Goal: Transaction & Acquisition: Purchase product/service

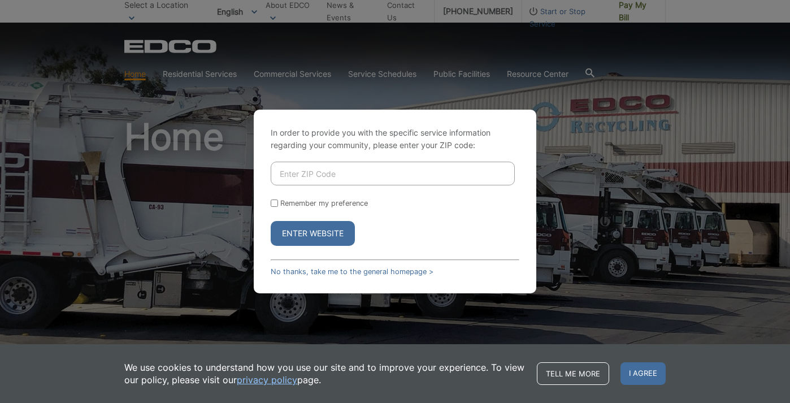
click at [313, 185] on input "Enter ZIP Code" at bounding box center [393, 174] width 244 height 24
type input "92021"
click at [272, 203] on input "Remember my preference" at bounding box center [274, 203] width 7 height 7
checkbox input "true"
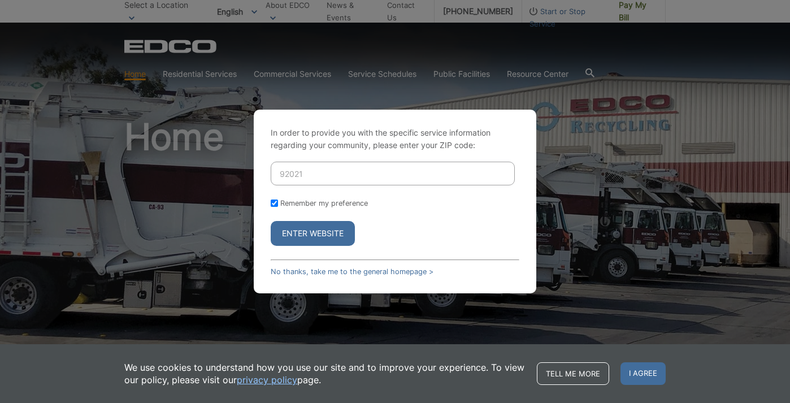
click at [292, 232] on button "Enter Website" at bounding box center [313, 233] width 84 height 25
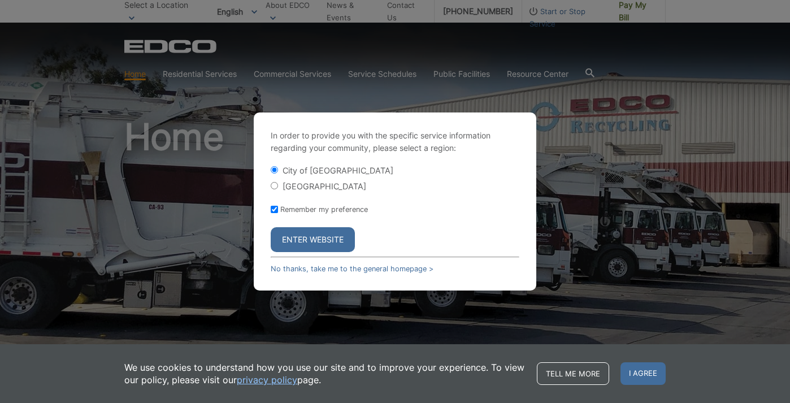
click at [311, 233] on button "Enter Website" at bounding box center [313, 239] width 84 height 25
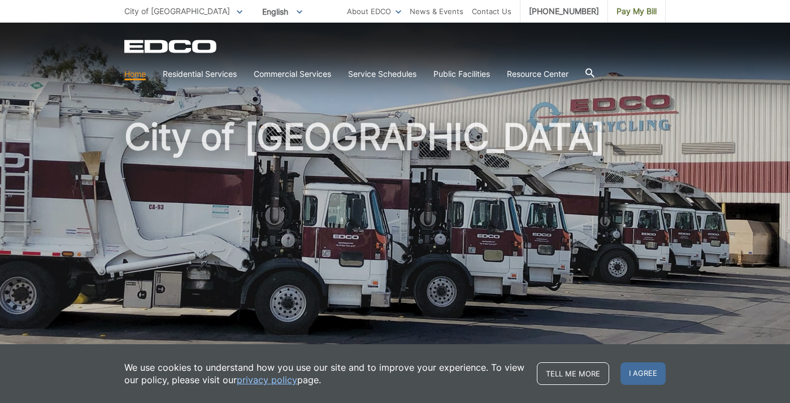
click at [462, 306] on h1 "City of [GEOGRAPHIC_DATA]" at bounding box center [395, 243] width 542 height 248
click at [634, 15] on span "Pay My Bill" at bounding box center [637, 11] width 40 height 12
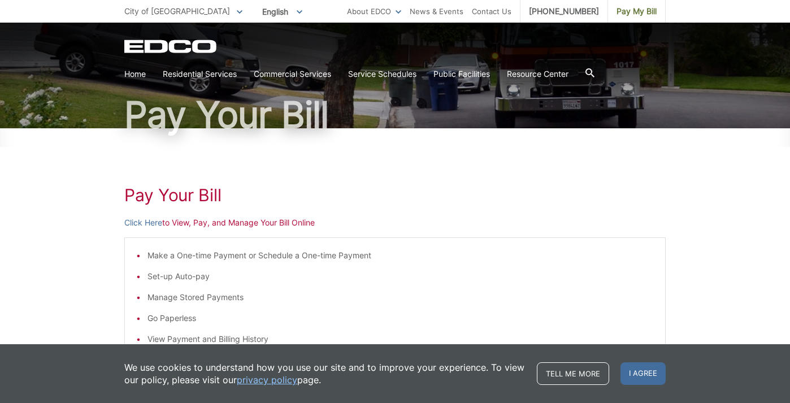
scroll to position [70, 0]
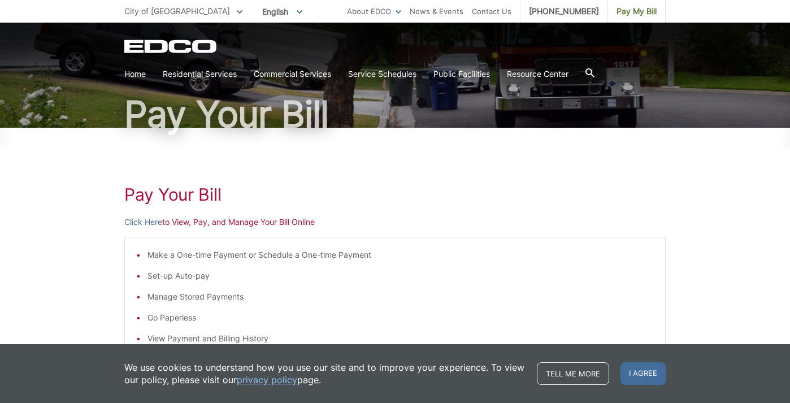
click at [138, 213] on div "Pay Your Bill Click Here to View, Pay, and Manage Your Bill Online Make a One-t…" at bounding box center [395, 356] width 542 height 456
click at [139, 226] on link "Click Here" at bounding box center [143, 222] width 38 height 12
